Goal: Task Accomplishment & Management: Manage account settings

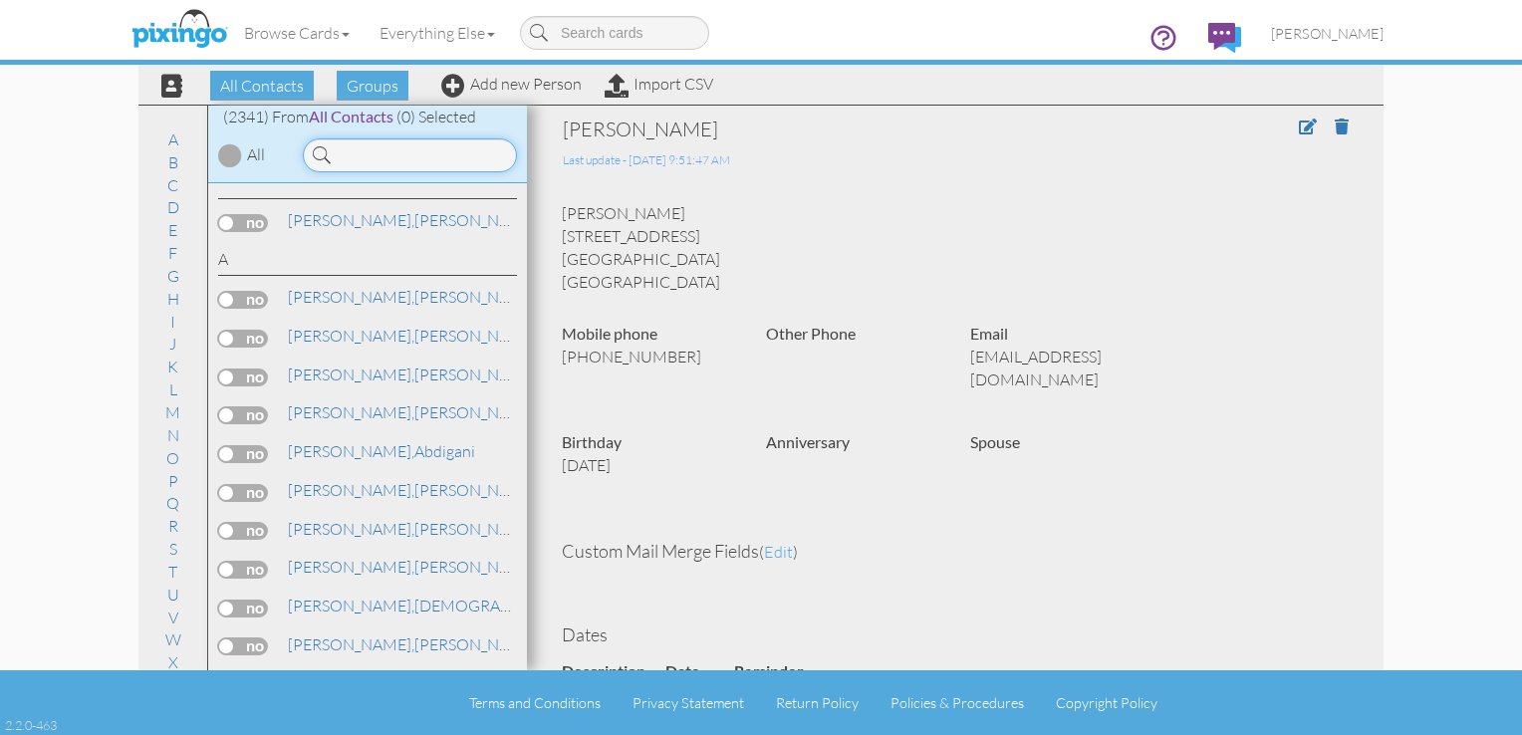
click at [464, 149] on input at bounding box center [410, 155] width 214 height 34
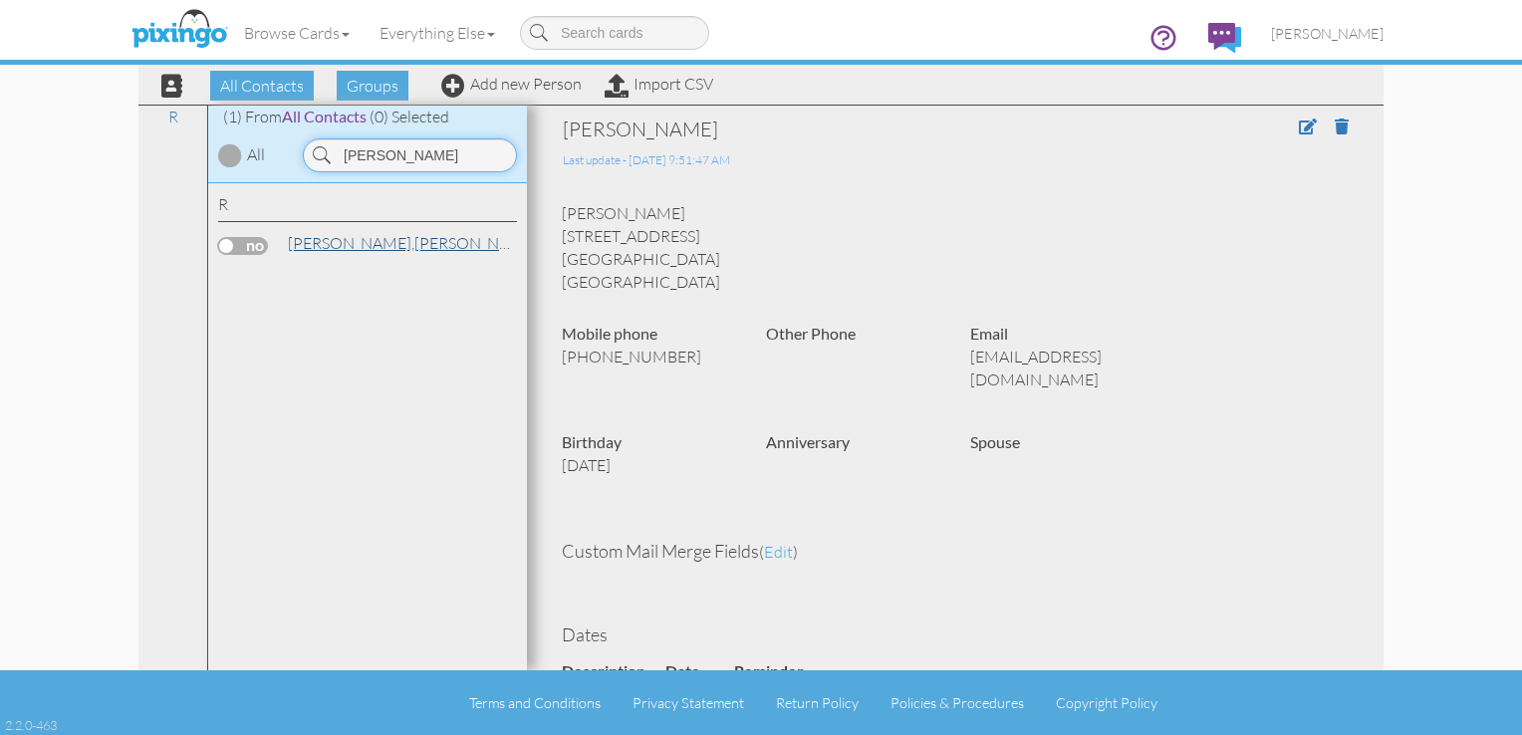
type input "rankin"
click at [316, 240] on span "[PERSON_NAME]," at bounding box center [351, 243] width 127 height 20
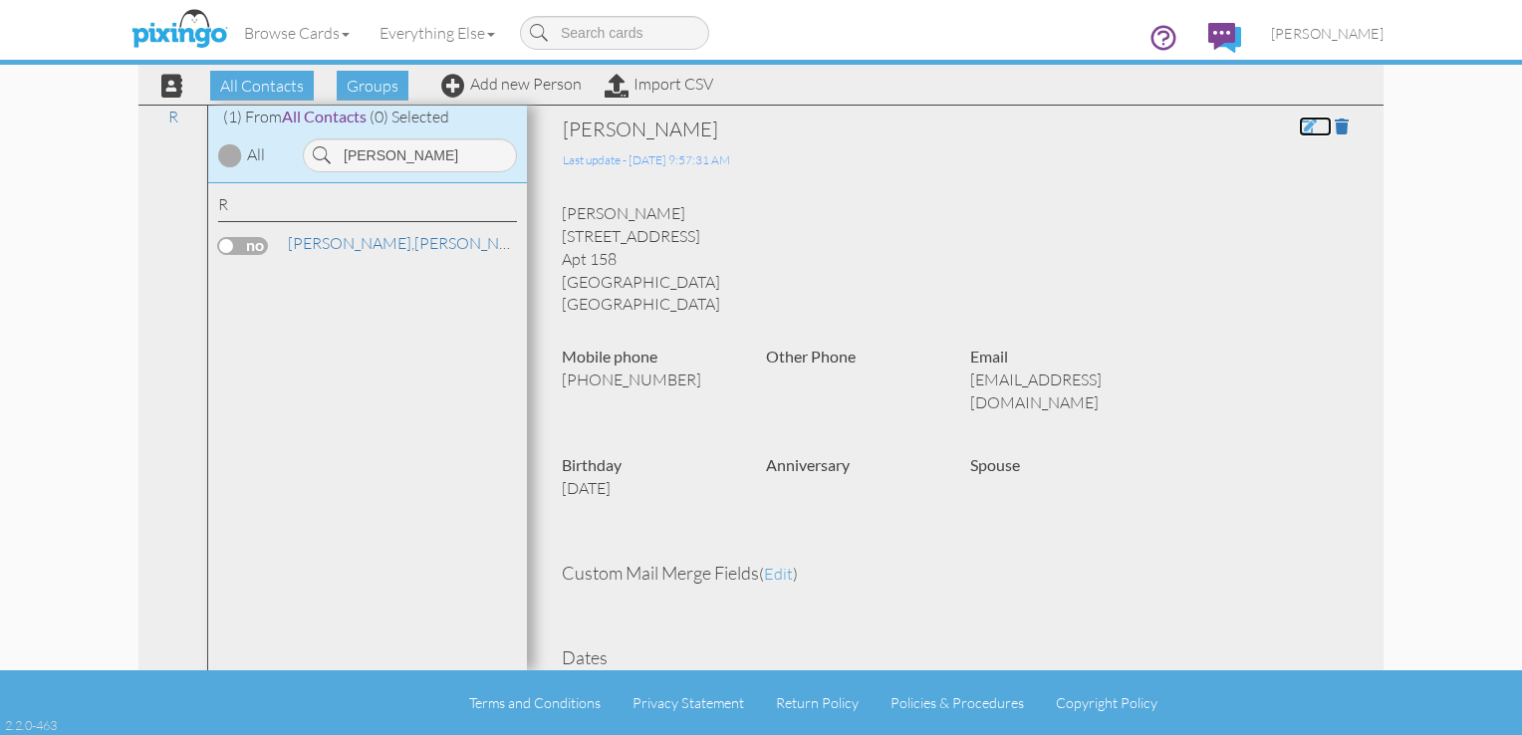
click at [1299, 129] on span at bounding box center [1308, 127] width 18 height 16
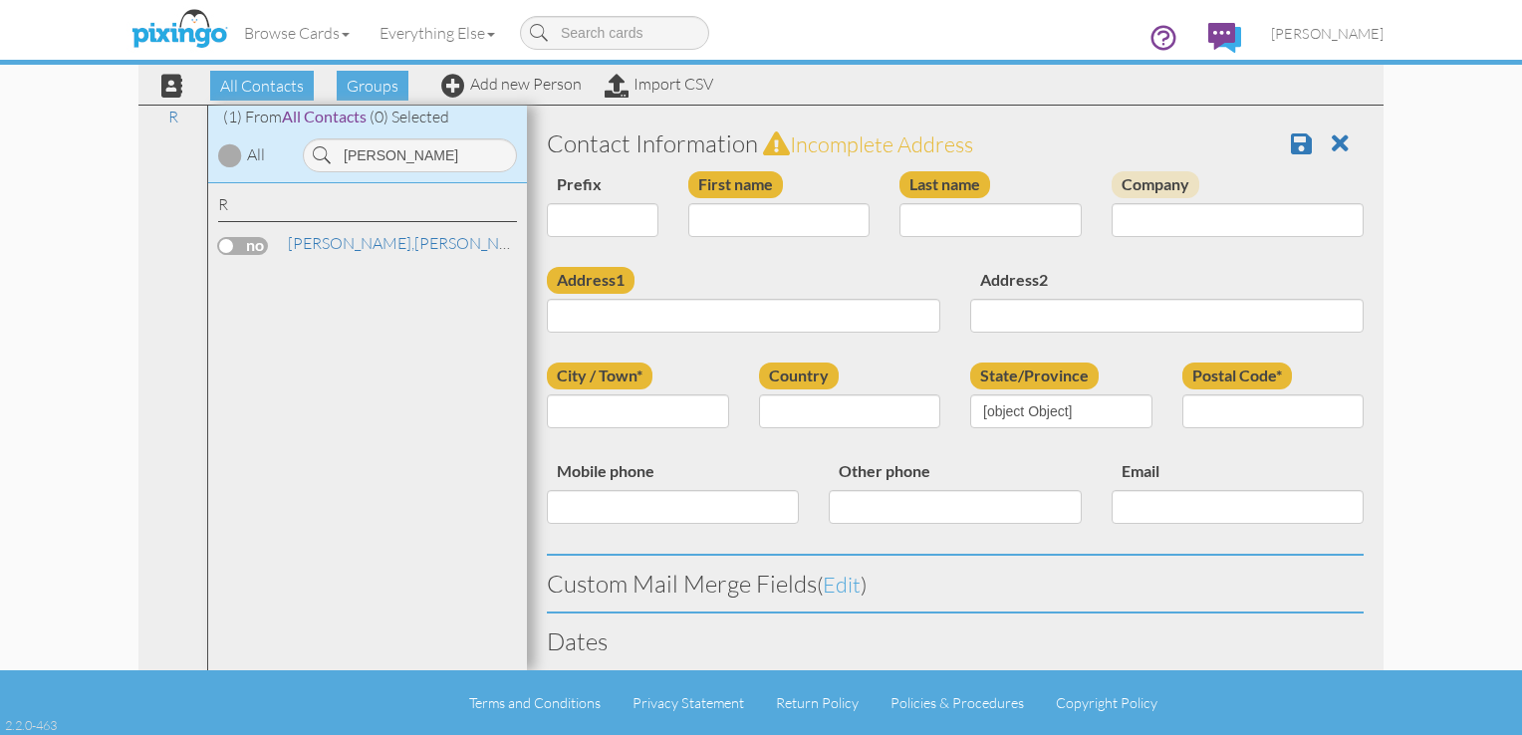
type input "[PERSON_NAME]"
type input "Rankin"
type input "3720 Westgate Lane"
type input "Apt 158"
type input "Addison"
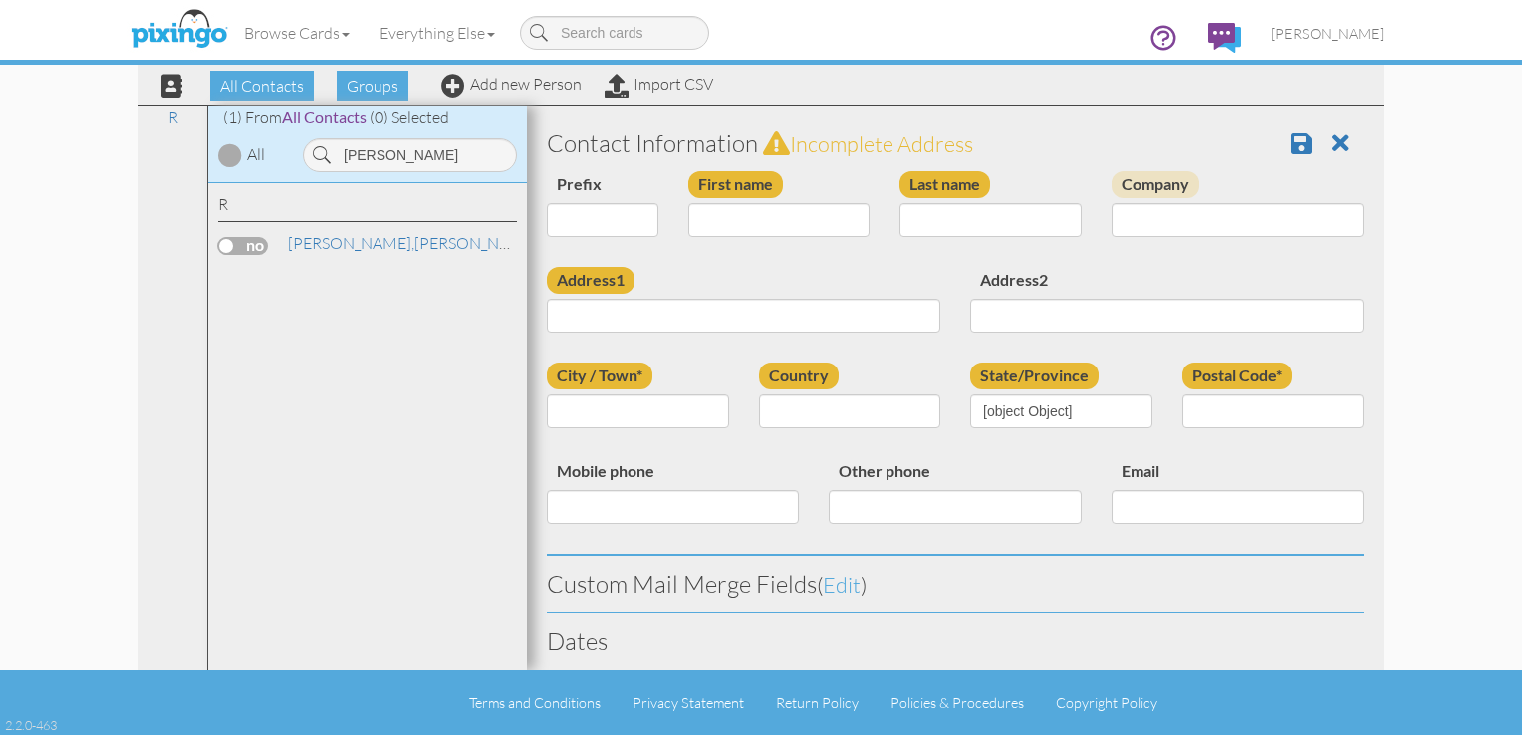
type input "75001"
type input "986-224-1732"
type input "jd_rankin1@hotmail.com"
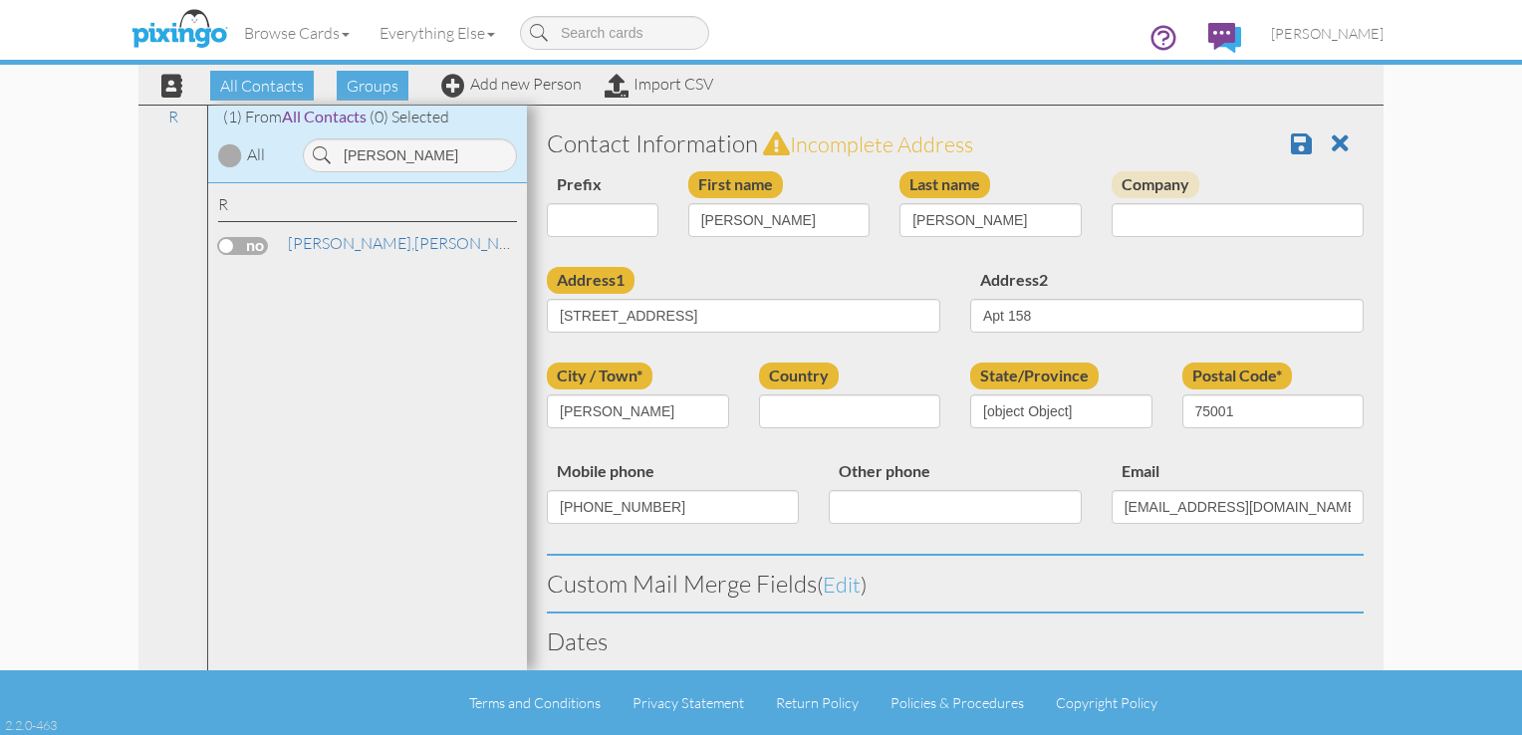
select select "object:7387"
select select "object:7632"
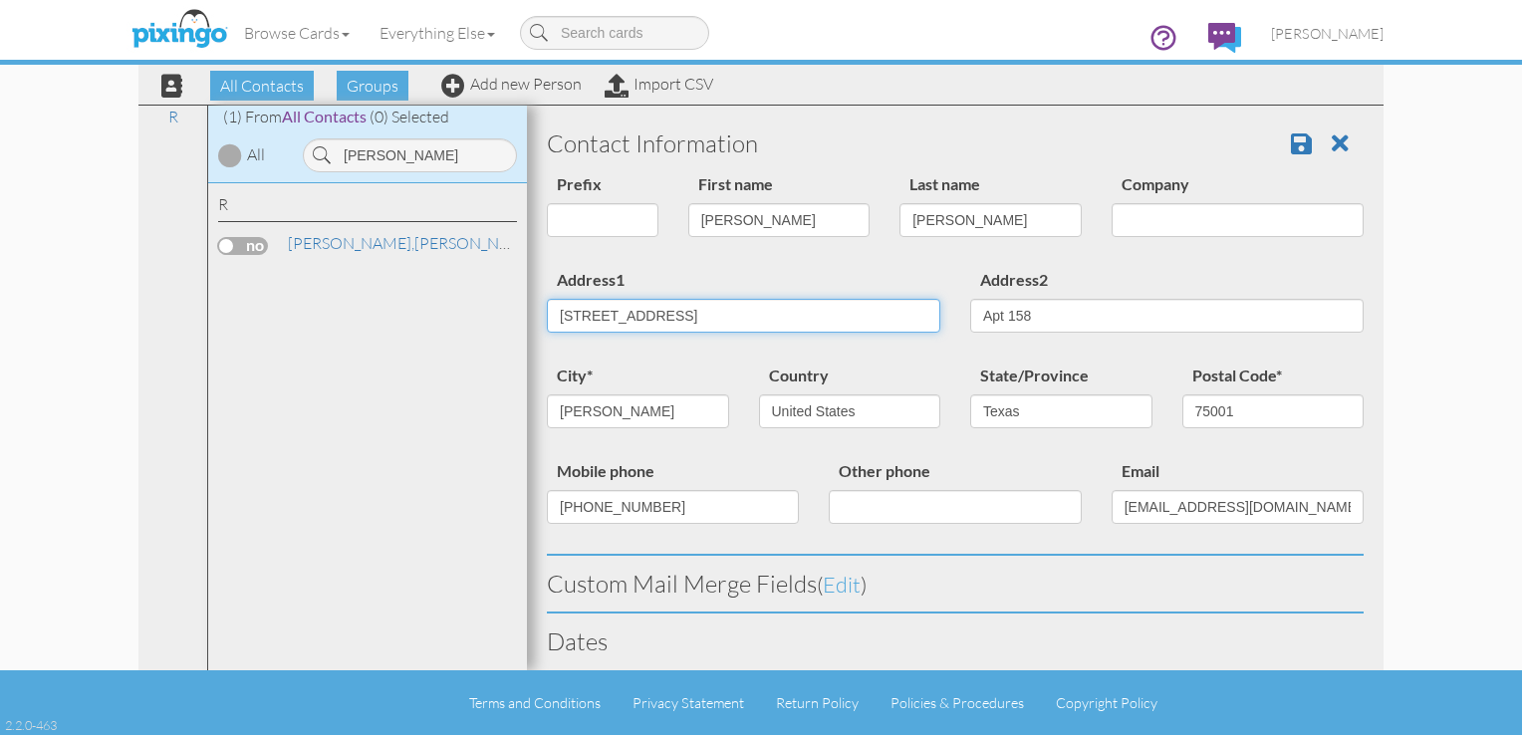
click at [796, 325] on input "3720 Westgate Lane" at bounding box center [743, 316] width 393 height 34
type input "3"
type input "3725 Vitruvian Way"
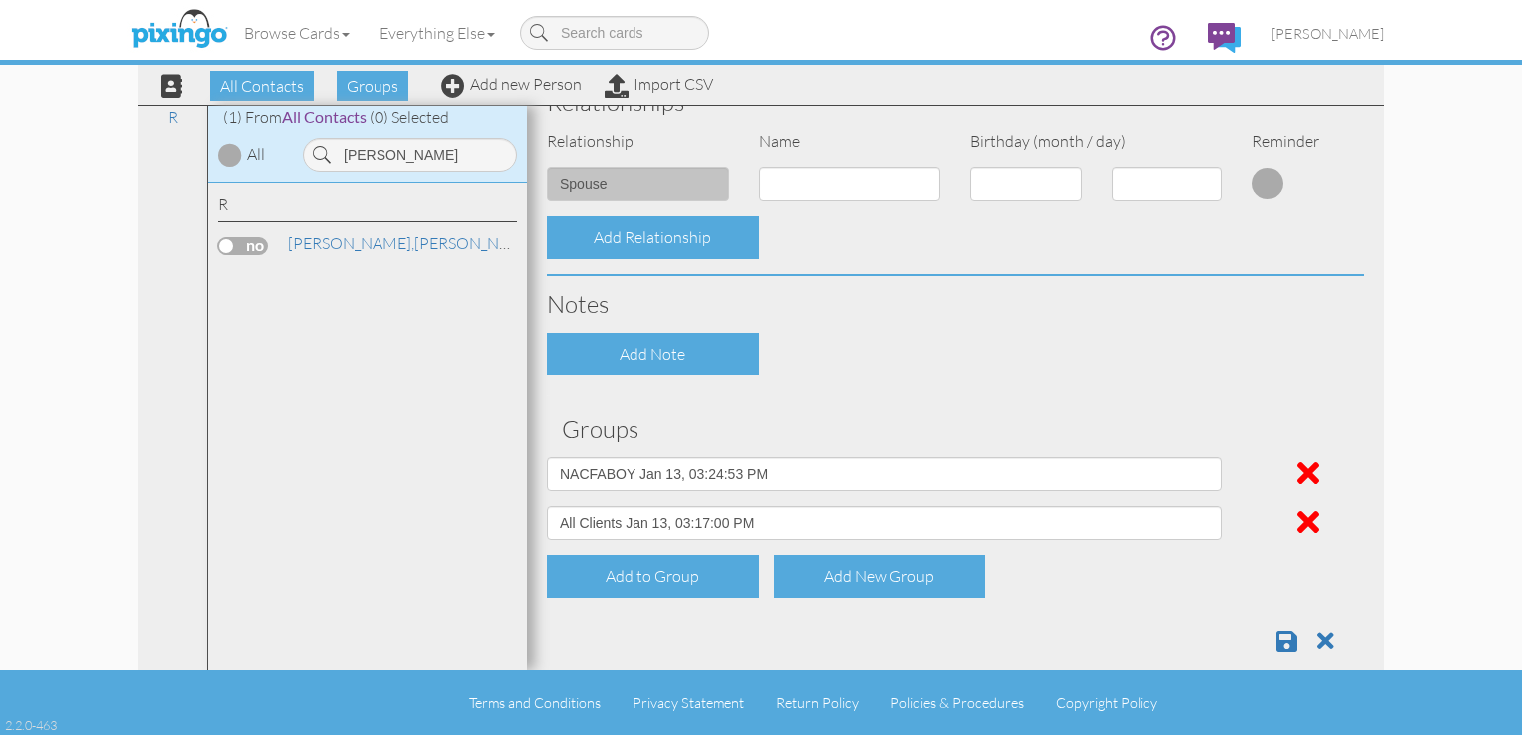
scroll to position [818, 0]
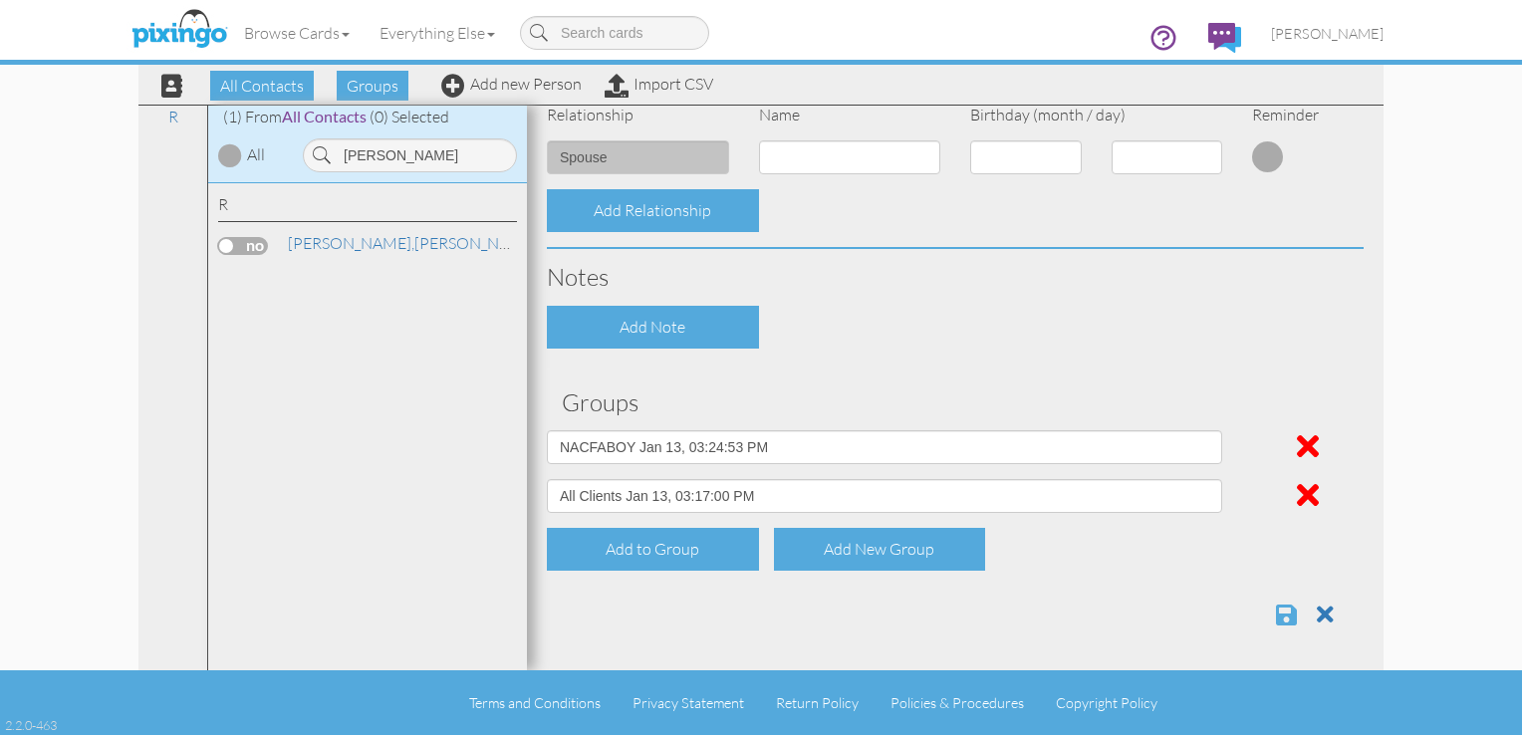
type input "Apt 451"
click at [1276, 613] on span at bounding box center [1286, 615] width 21 height 24
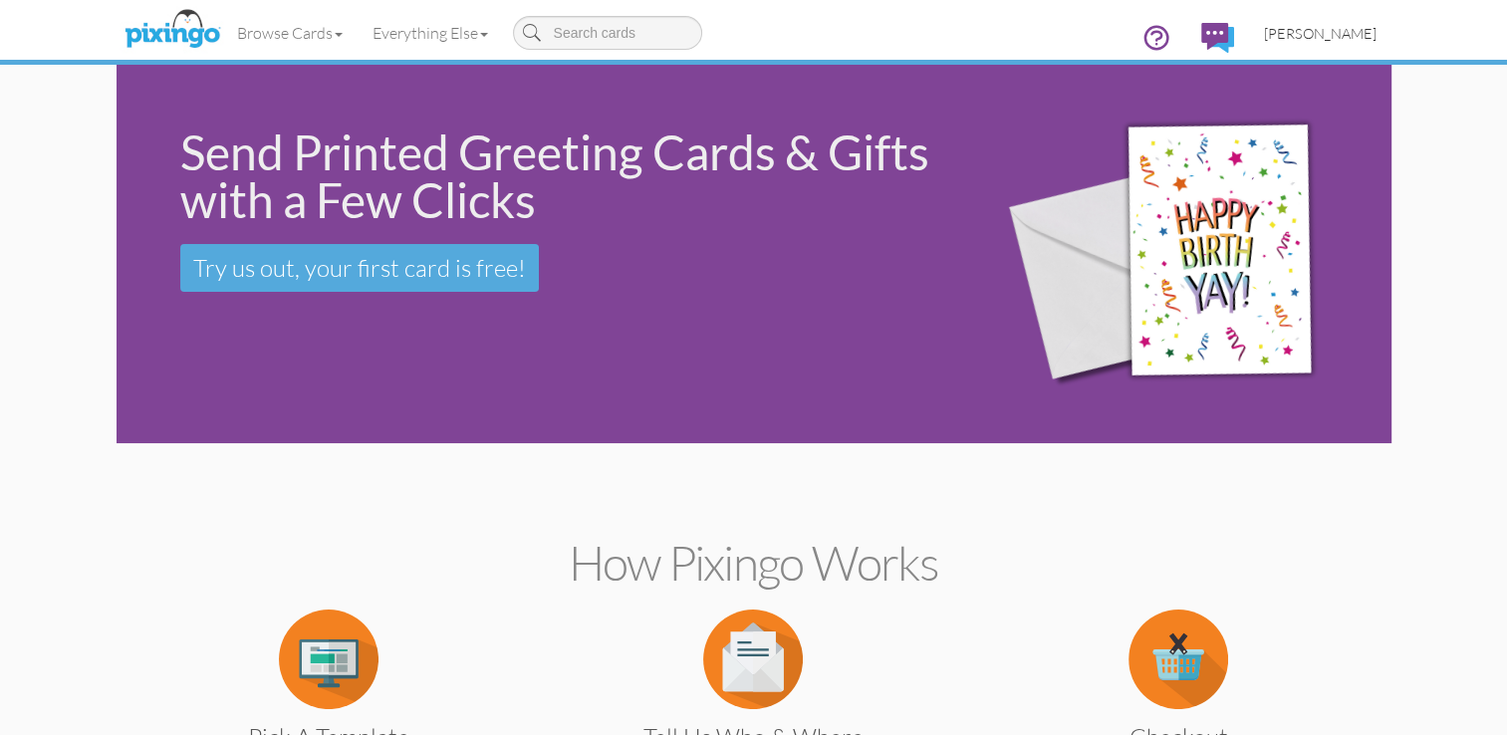
click at [1342, 31] on span "Greg Collins" at bounding box center [1320, 33] width 113 height 17
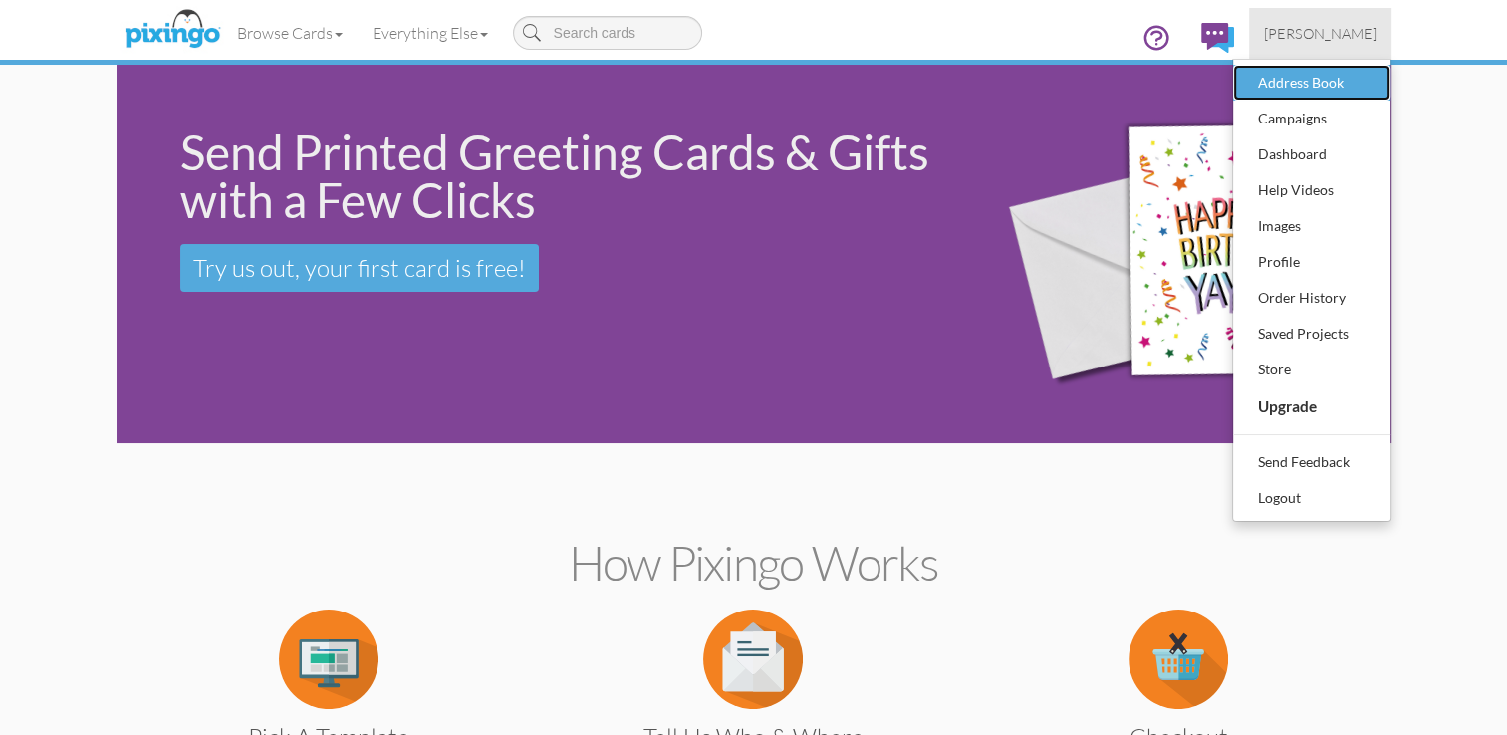
click at [1323, 66] on link "Address Book" at bounding box center [1311, 83] width 157 height 36
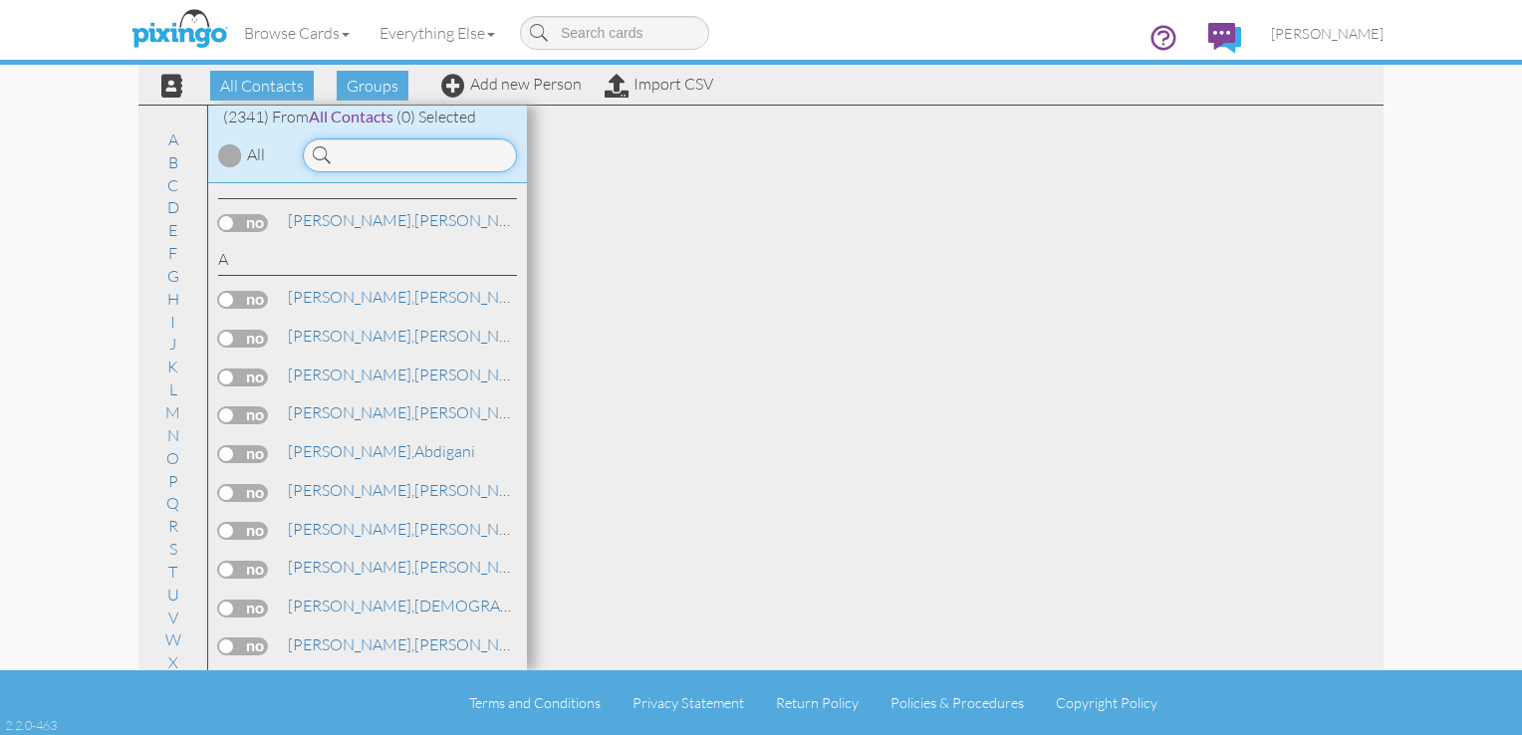
click at [409, 143] on input at bounding box center [410, 155] width 214 height 34
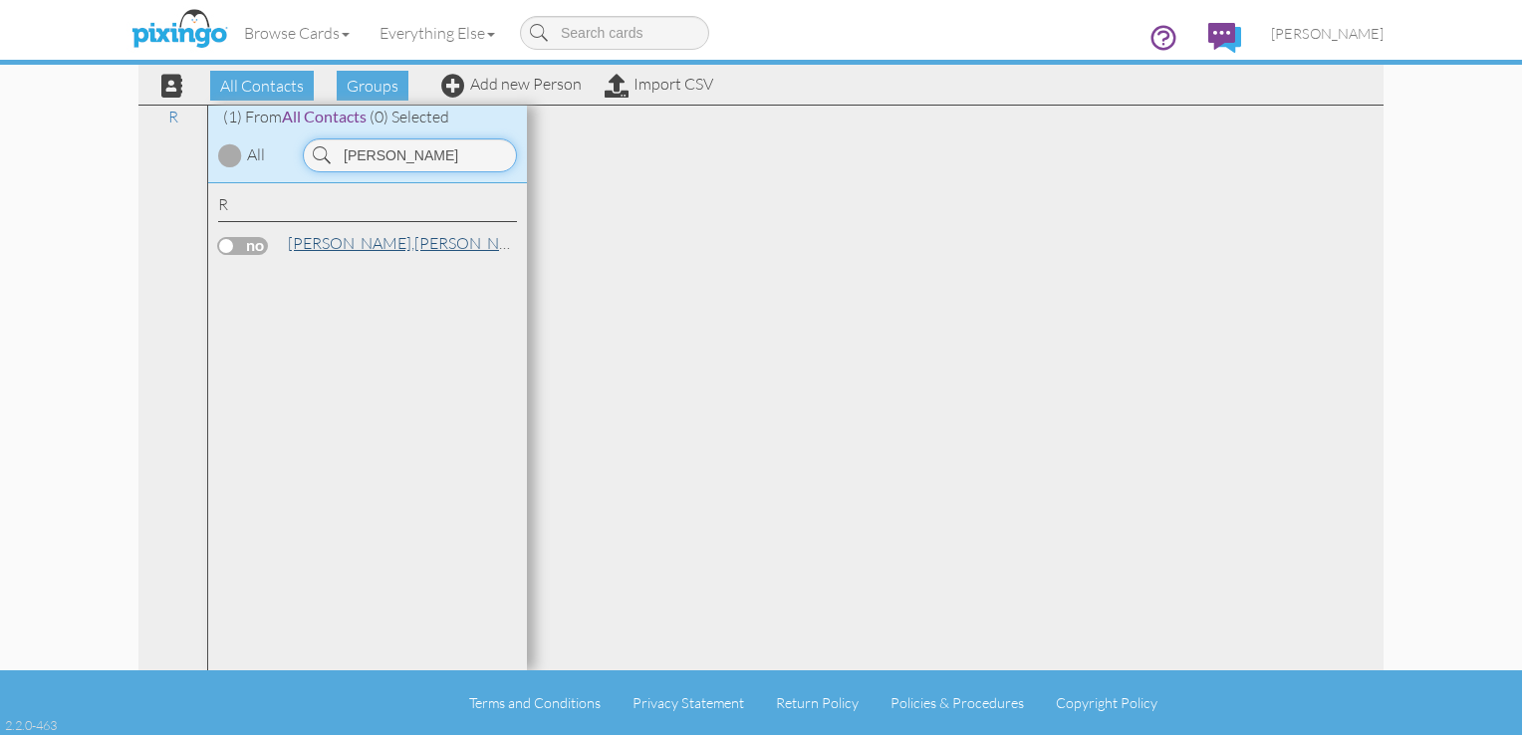
type input "rankin"
click at [317, 252] on link "Rankin, James" at bounding box center [413, 243] width 254 height 24
